Goal: Information Seeking & Learning: Learn about a topic

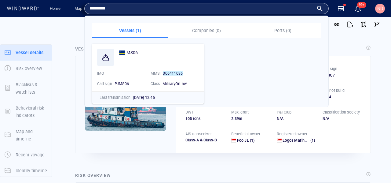
click at [225, 156] on div "Vessel details PIONEER 92 IMO 9340934 MMSI 457133000 Flag Mongolia Call sign JV…" at bounding box center [223, 99] width 306 height 118
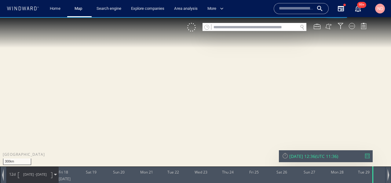
click at [247, 28] on input "text" at bounding box center [255, 27] width 87 height 8
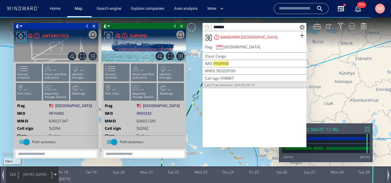
type input "*******"
click at [235, 36] on div "MANDARIN [GEOGRAPHIC_DATA]" at bounding box center [248, 38] width 57 height 6
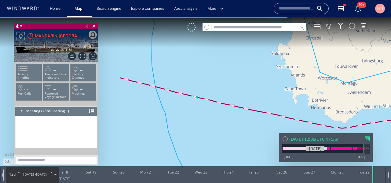
scroll to position [118, 0]
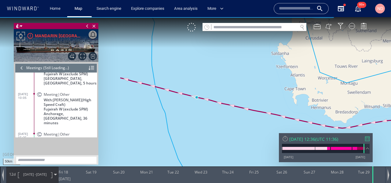
click at [307, 139] on div "[DATE] 12:36" at bounding box center [303, 139] width 26 height 6
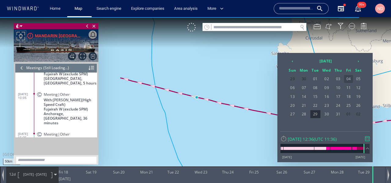
click at [348, 81] on span "04" at bounding box center [348, 79] width 9 height 8
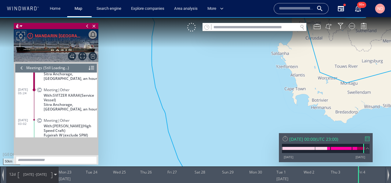
click at [44, 172] on span "[DATE]" at bounding box center [41, 174] width 11 height 5
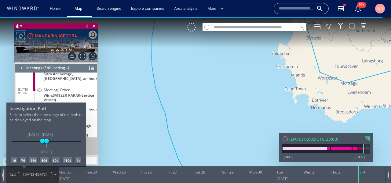
click at [24, 159] on div "7d" at bounding box center [23, 160] width 6 height 6
click at [123, 139] on div at bounding box center [195, 100] width 391 height 166
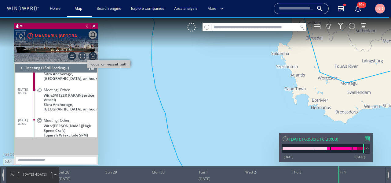
click at [82, 55] on span "Focus on vessel path." at bounding box center [82, 56] width 8 height 8
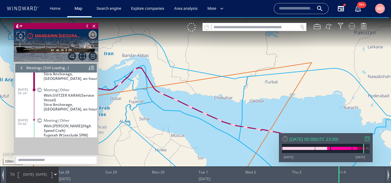
drag, startPoint x: 139, startPoint y: 104, endPoint x: 252, endPoint y: 104, distance: 112.8
click at [252, 104] on canvas "Map" at bounding box center [195, 97] width 391 height 160
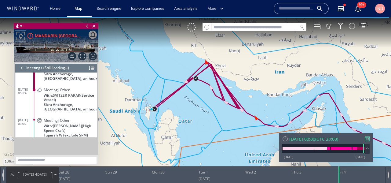
drag, startPoint x: 192, startPoint y: 69, endPoint x: 198, endPoint y: 102, distance: 33.3
click at [198, 102] on canvas "Map" at bounding box center [195, 97] width 391 height 160
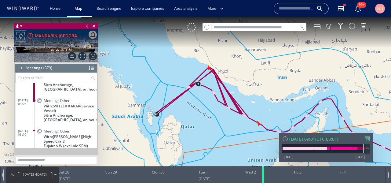
scroll to position [6257, 0]
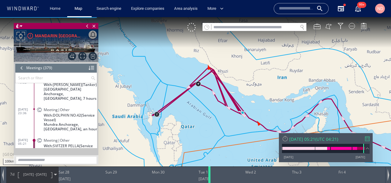
drag, startPoint x: 341, startPoint y: 177, endPoint x: 211, endPoint y: 176, distance: 129.4
click at [211, 176] on div at bounding box center [211, 174] width 6 height 17
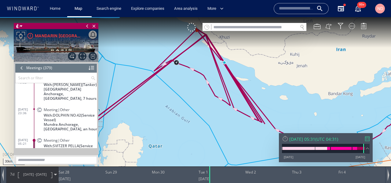
drag, startPoint x: 180, startPoint y: 52, endPoint x: 186, endPoint y: 109, distance: 57.2
click at [186, 109] on canvas "Map" at bounding box center [195, 97] width 391 height 160
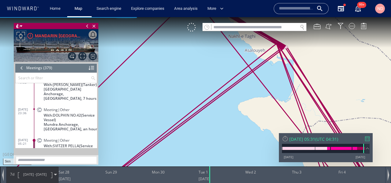
drag, startPoint x: 250, startPoint y: 71, endPoint x: 178, endPoint y: 191, distance: 139.1
click at [178, 183] on html "5km © Mapbox © OpenStreetMap Improve this map 0 0 [DATE] Sat 28 Sun 29 Mon 30 T…" at bounding box center [195, 100] width 391 height 166
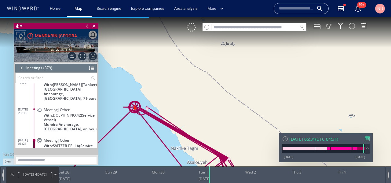
drag, startPoint x: 181, startPoint y: 143, endPoint x: 187, endPoint y: 124, distance: 20.4
click at [187, 124] on canvas "Map" at bounding box center [195, 97] width 391 height 160
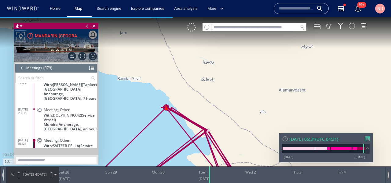
drag, startPoint x: 252, startPoint y: 120, endPoint x: 255, endPoint y: 68, distance: 51.8
click at [255, 68] on canvas "Map" at bounding box center [195, 97] width 391 height 160
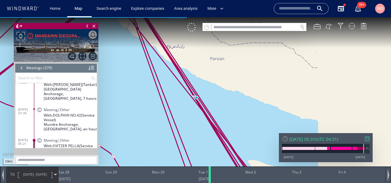
click at [210, 172] on div at bounding box center [211, 174] width 6 height 17
drag, startPoint x: 154, startPoint y: 130, endPoint x: 201, endPoint y: 186, distance: 72.7
click at [201, 183] on html "10km © Mapbox © OpenStreetMap Improve this map 0 0 [DATE] Sat 28 Sun 29 Mon 30 …" at bounding box center [195, 100] width 391 height 166
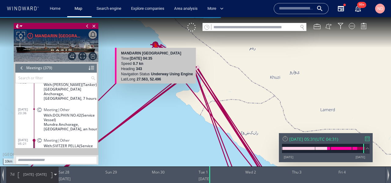
click at [157, 45] on canvas "Map" at bounding box center [195, 97] width 391 height 160
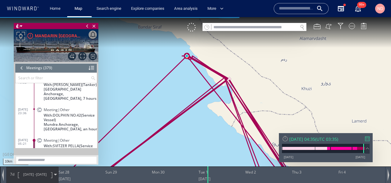
drag, startPoint x: 231, startPoint y: 59, endPoint x: 256, endPoint y: 70, distance: 27.1
click at [256, 70] on canvas "Map" at bounding box center [195, 97] width 391 height 160
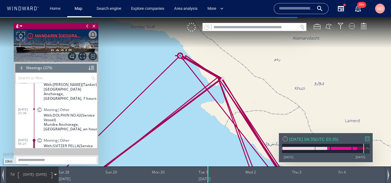
click at [23, 69] on div at bounding box center [21, 67] width 7 height 9
